Goal: Information Seeking & Learning: Learn about a topic

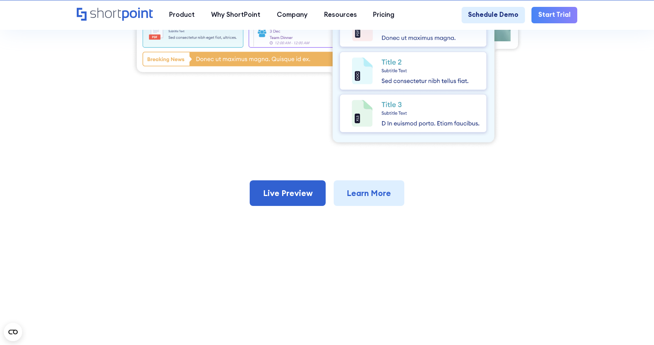
click at [200, 116] on img at bounding box center [327, 12] width 392 height 272
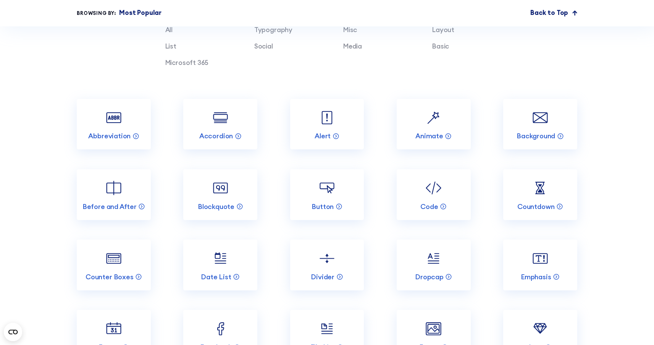
scroll to position [1037, 0]
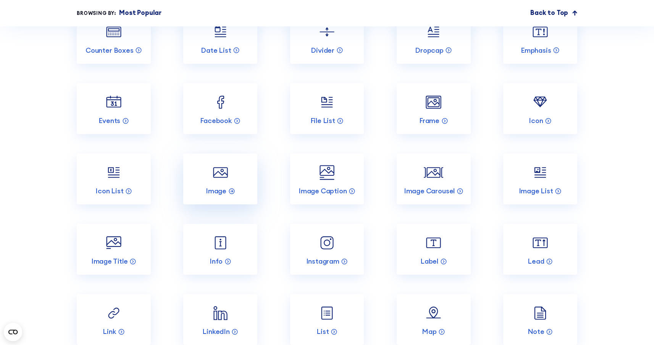
click at [231, 186] on link "Image" at bounding box center [220, 178] width 74 height 51
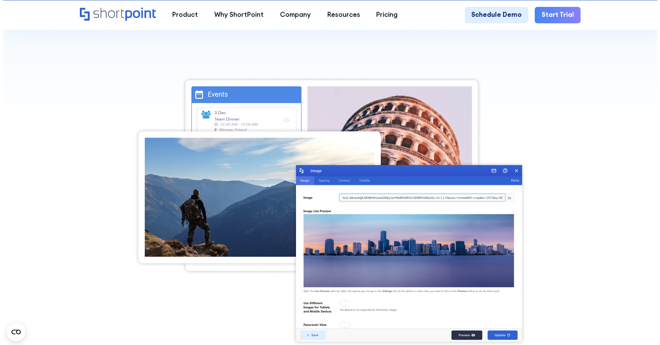
scroll to position [272, 0]
